Goal: Transaction & Acquisition: Download file/media

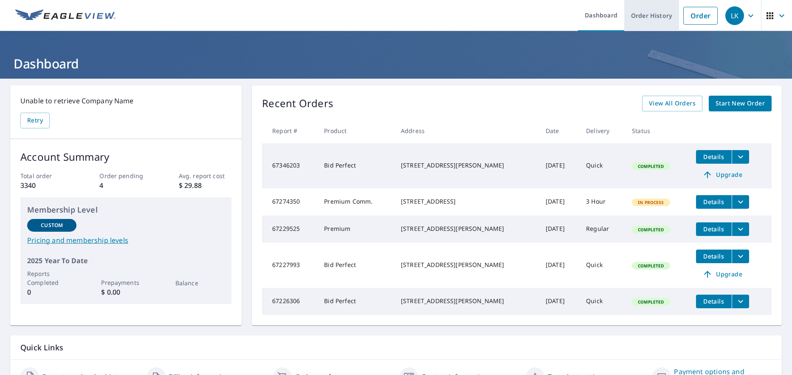
click at [635, 16] on link "Order History" at bounding box center [652, 15] width 55 height 31
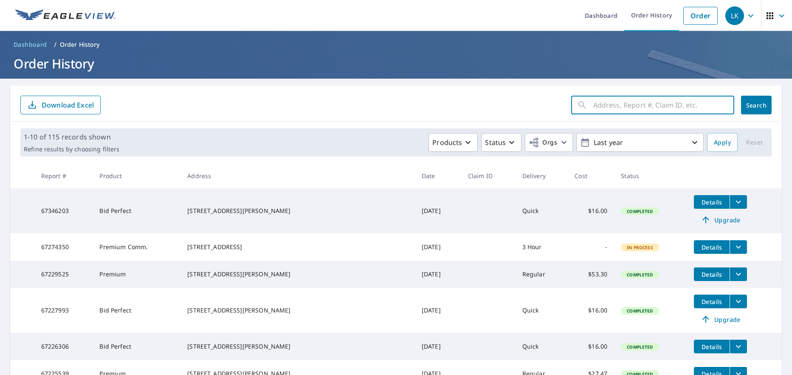
click at [615, 105] on input "text" at bounding box center [664, 105] width 141 height 24
type input "6006 [PERSON_NAME]"
click button "Search" at bounding box center [756, 105] width 31 height 19
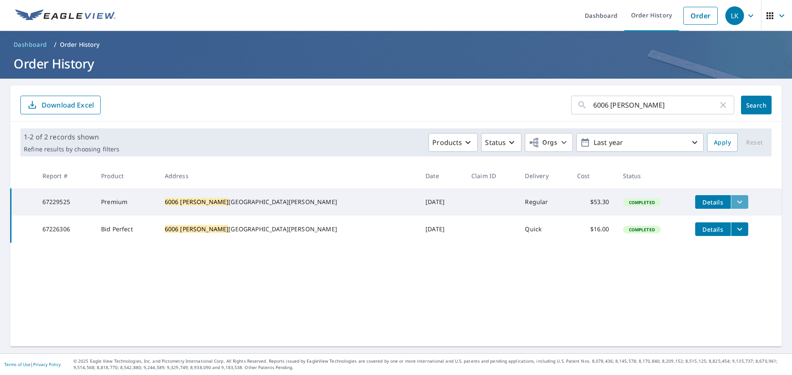
click at [735, 203] on icon "filesDropdownBtn-67229525" at bounding box center [740, 202] width 10 height 10
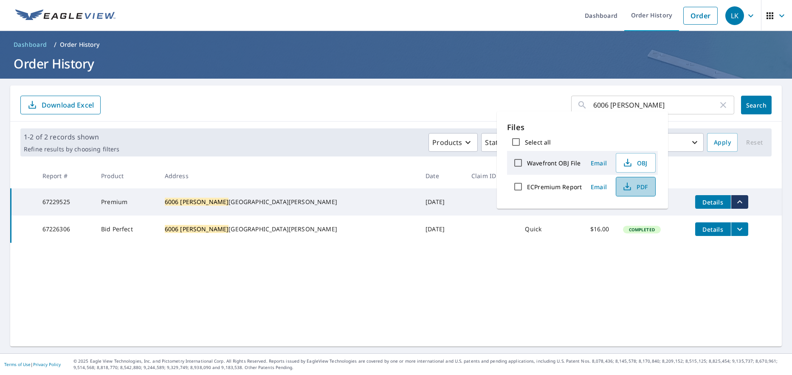
click at [632, 192] on button "PDF" at bounding box center [636, 187] width 40 height 20
